Goal: Task Accomplishment & Management: Complete application form

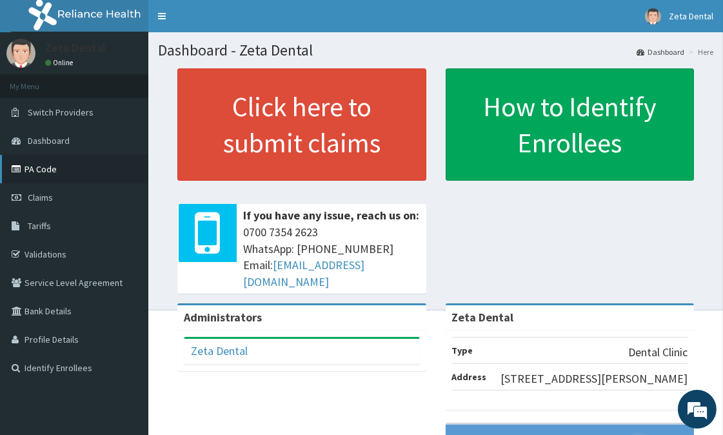
click at [59, 176] on link "PA Code" at bounding box center [74, 169] width 148 height 28
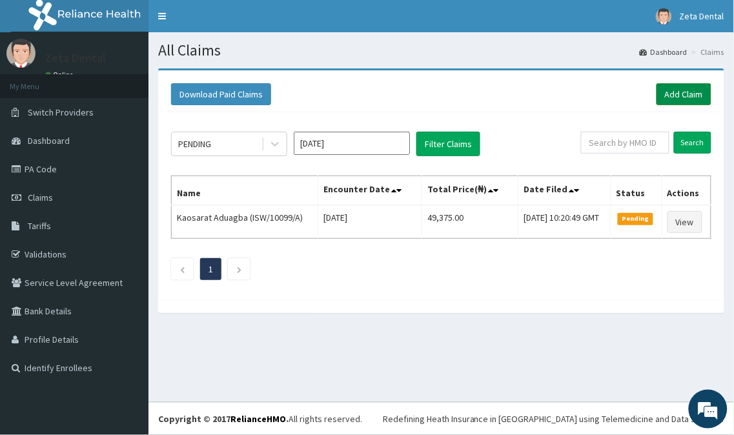
click at [666, 92] on link "Add Claim" at bounding box center [683, 94] width 55 height 22
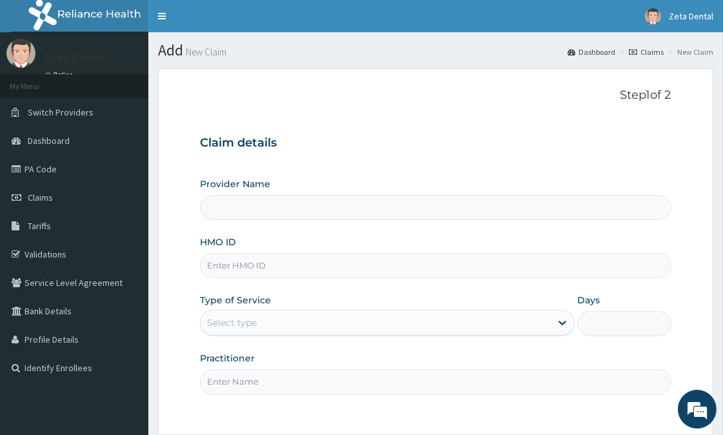
type input "Zeta Dental"
click at [317, 266] on input "HMO ID" at bounding box center [435, 265] width 471 height 25
type input "p"
type input "PRI/10061/A"
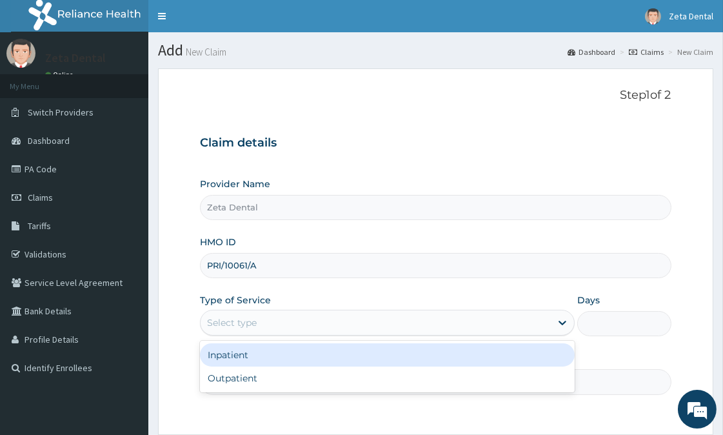
click at [421, 330] on div "Select type" at bounding box center [376, 322] width 350 height 21
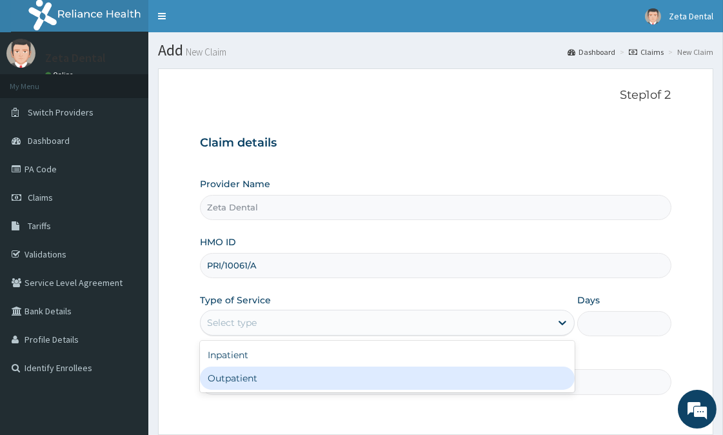
click at [339, 377] on div "Outpatient" at bounding box center [387, 378] width 375 height 23
type input "1"
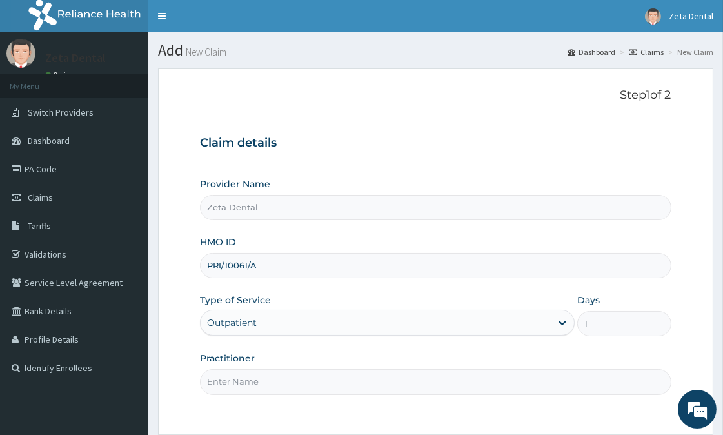
click at [339, 377] on input "Practitioner" at bounding box center [435, 381] width 471 height 25
type input "DR PEDRO"
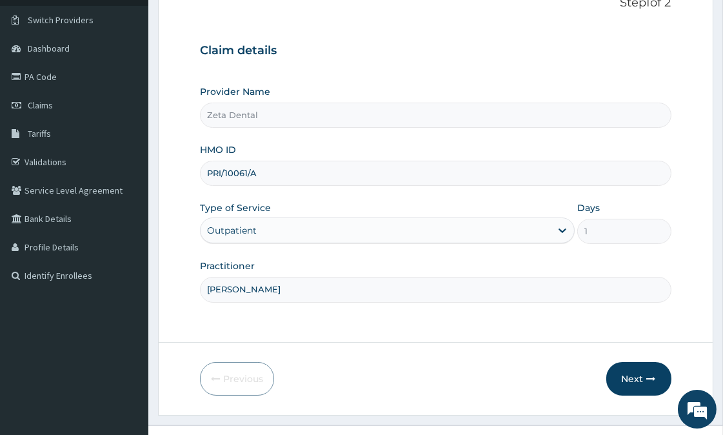
scroll to position [115, 0]
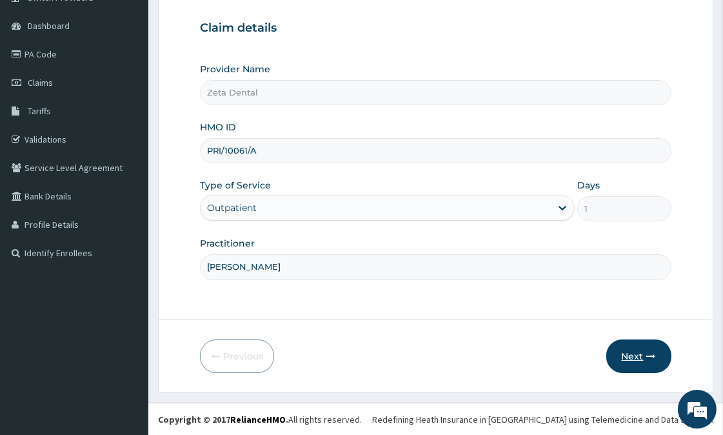
click at [631, 358] on button "Next" at bounding box center [639, 356] width 65 height 34
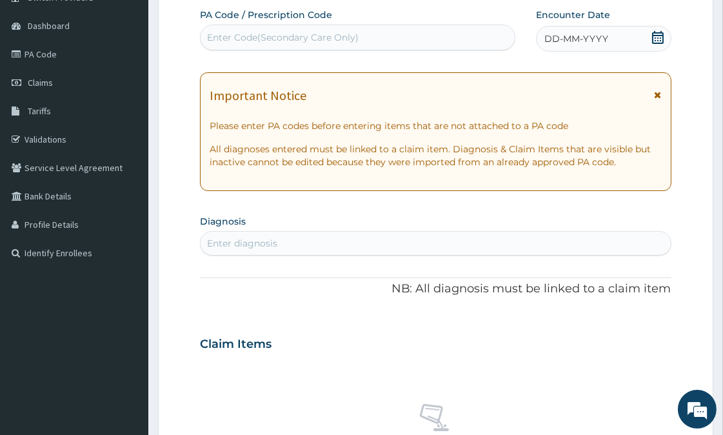
click at [656, 36] on icon at bounding box center [658, 37] width 13 height 13
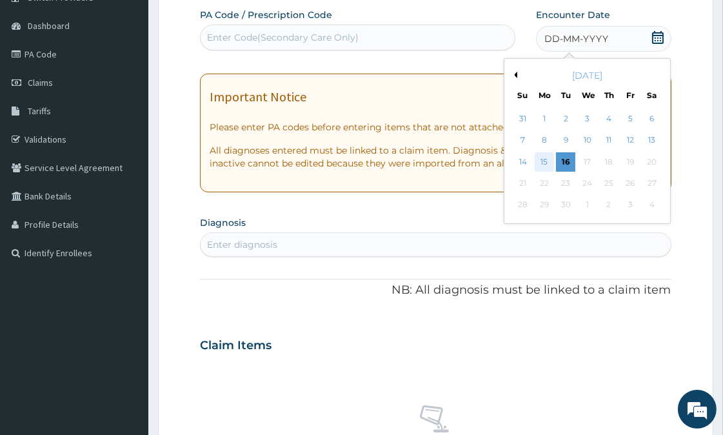
click at [543, 164] on div "15" at bounding box center [544, 161] width 19 height 19
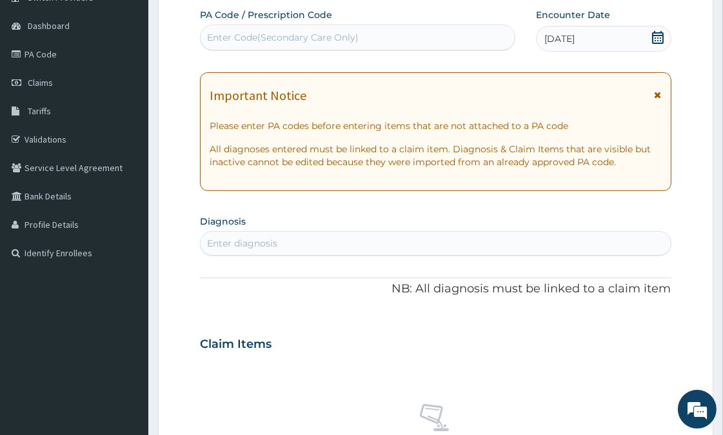
click at [441, 37] on div "Enter Code(Secondary Care Only)" at bounding box center [358, 37] width 314 height 21
paste input "PA/B51FED"
type input "PA/B51FED"
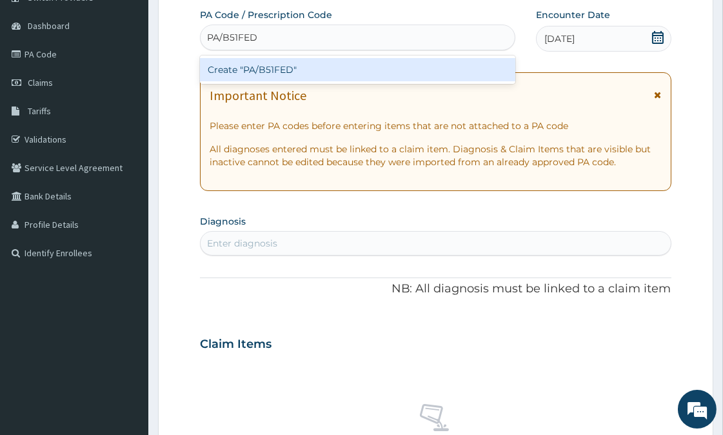
click at [436, 65] on div "Create "PA/B51FED"" at bounding box center [358, 69] width 316 height 23
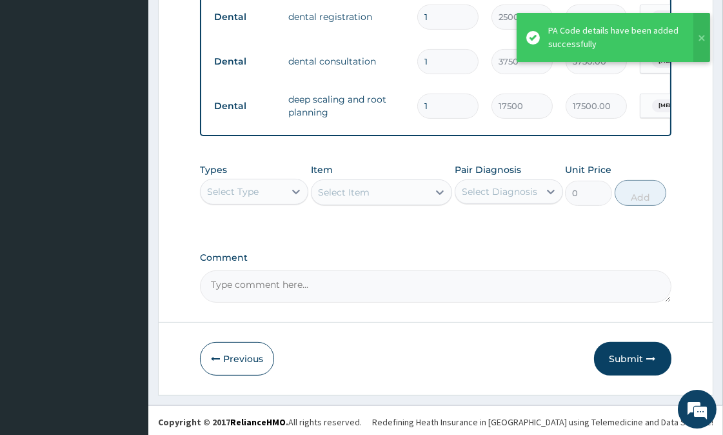
scroll to position [533, 0]
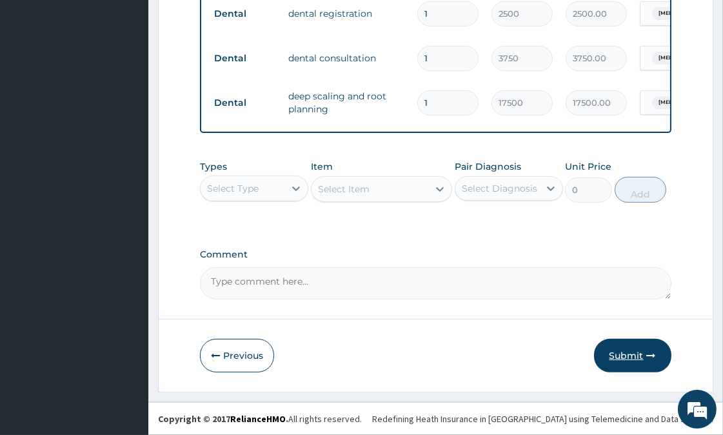
click at [618, 357] on button "Submit" at bounding box center [632, 356] width 77 height 34
